Goal: Transaction & Acquisition: Subscribe to service/newsletter

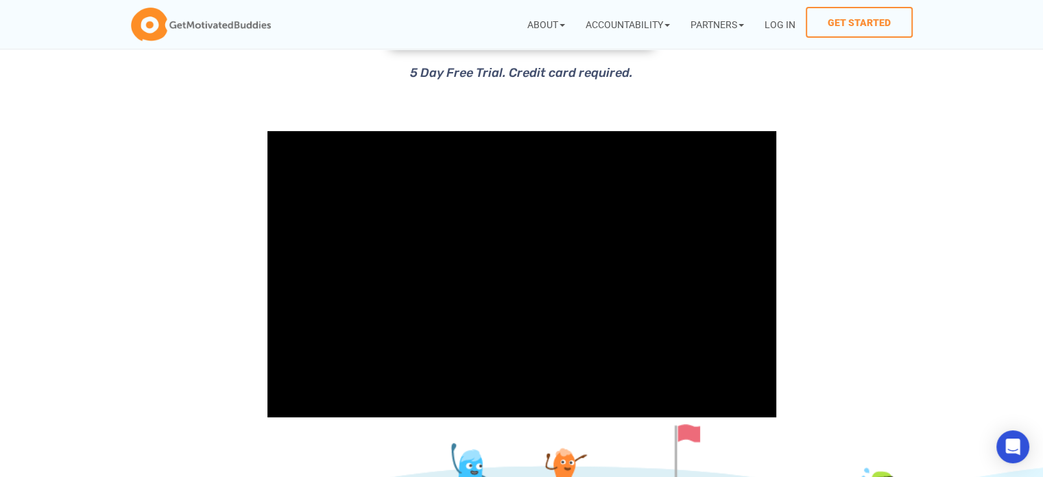
scroll to position [206, 0]
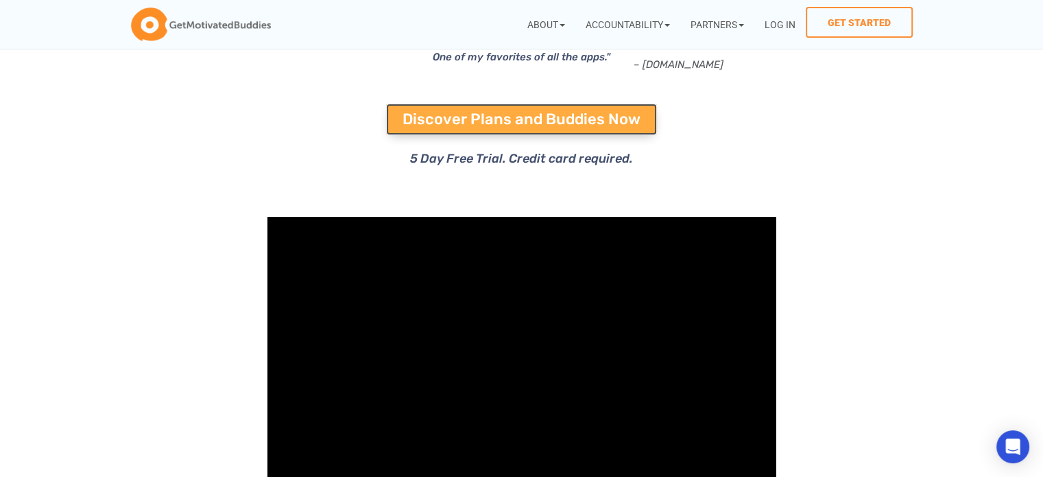
click at [447, 115] on span "Discover Plans and Buddies Now" at bounding box center [522, 119] width 238 height 15
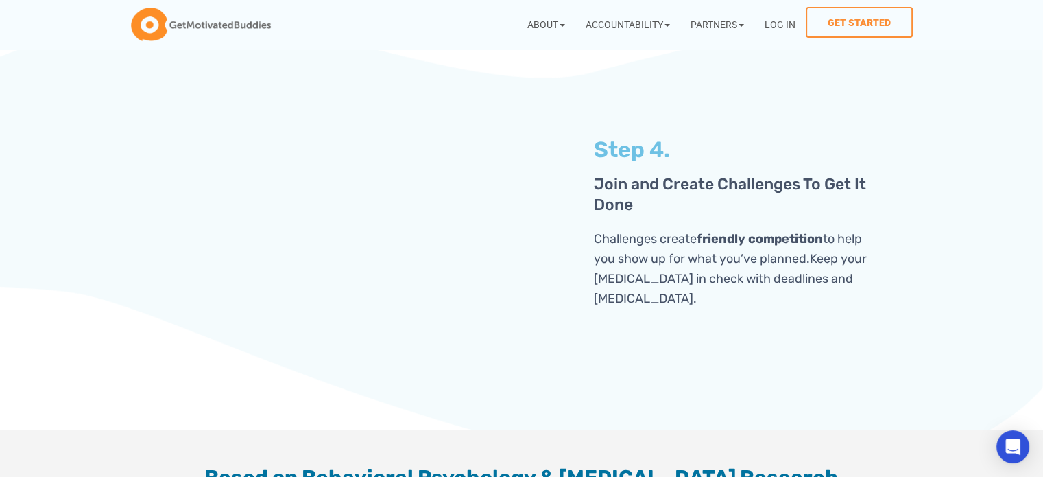
scroll to position [3430, 0]
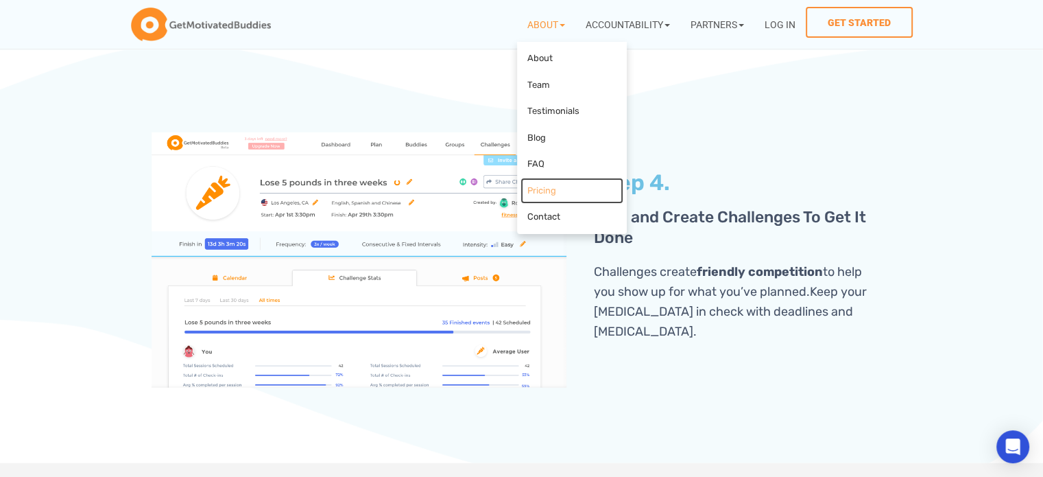
click at [536, 191] on link "Pricing" at bounding box center [572, 191] width 103 height 27
